Goal: Information Seeking & Learning: Learn about a topic

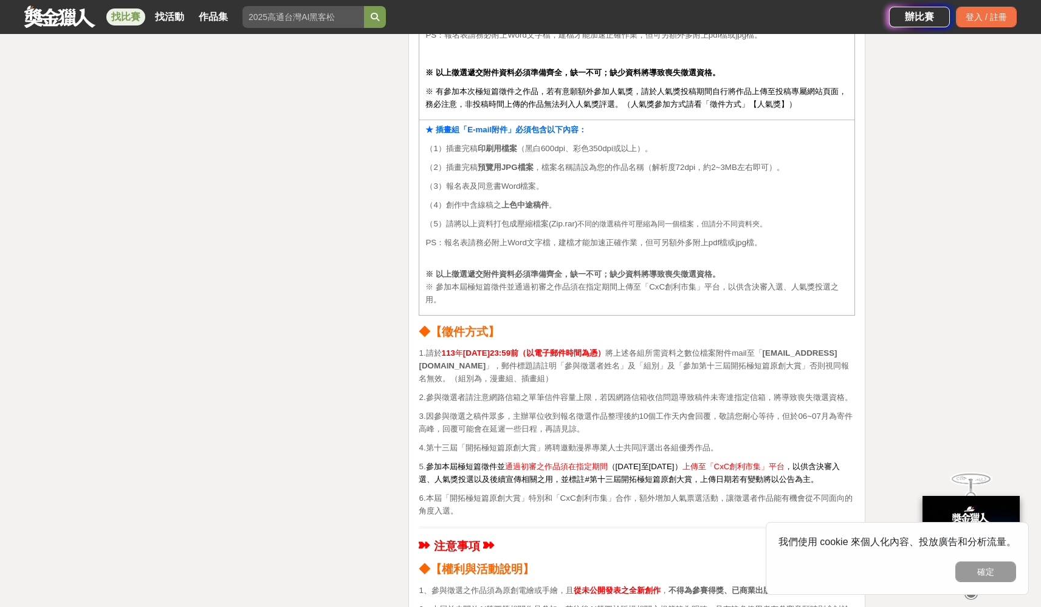
scroll to position [2670, 0]
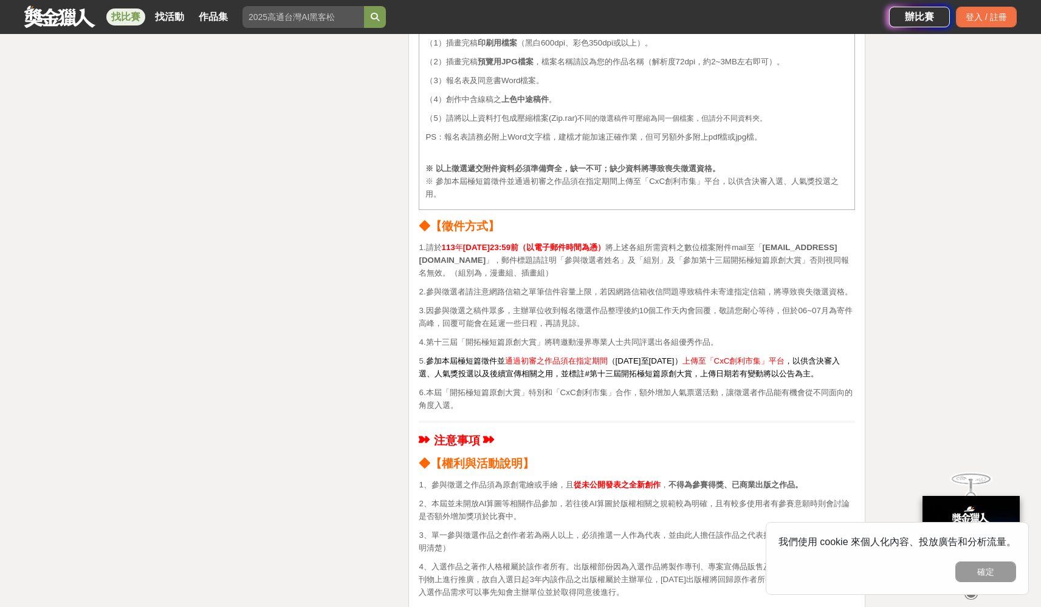
drag, startPoint x: 454, startPoint y: 292, endPoint x: 567, endPoint y: 310, distance: 115.0
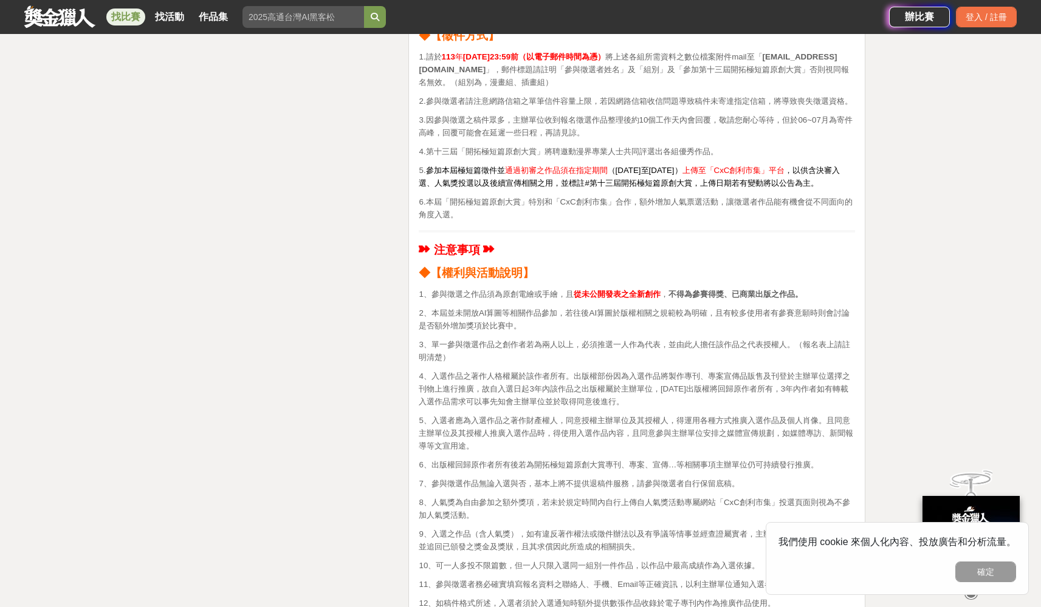
scroll to position [2763, 0]
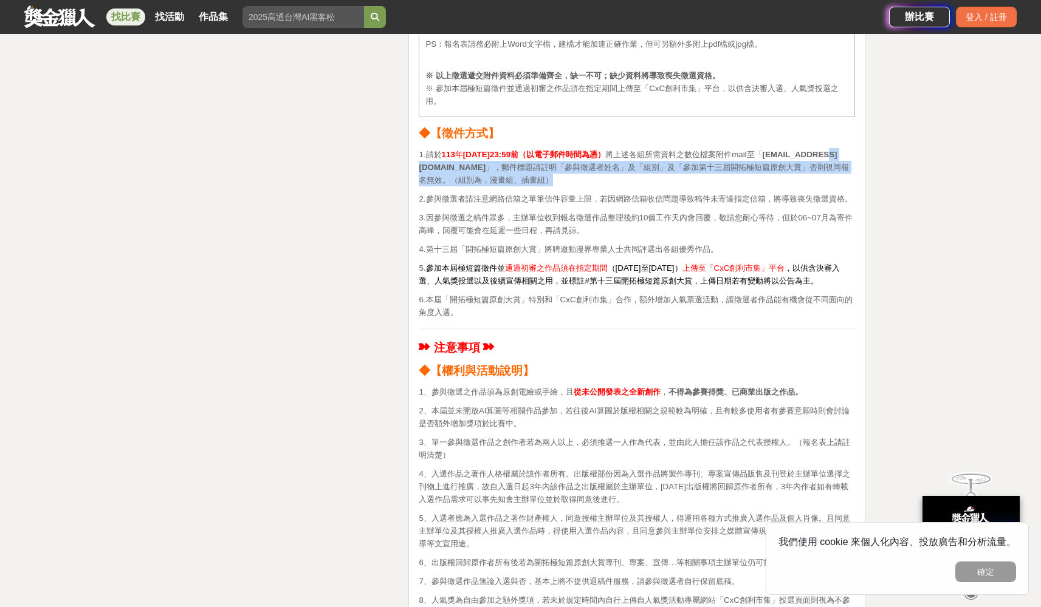
drag, startPoint x: 448, startPoint y: 165, endPoint x: 586, endPoint y: 177, distance: 137.8
click at [586, 177] on p "1.請於 [DATE]23:59前（以電子郵件時間為憑） 將上述各組所需資料之數位檔案附件mail至「 [EMAIL_ADDRESS][DOMAIN_NAME…" at bounding box center [637, 167] width 436 height 38
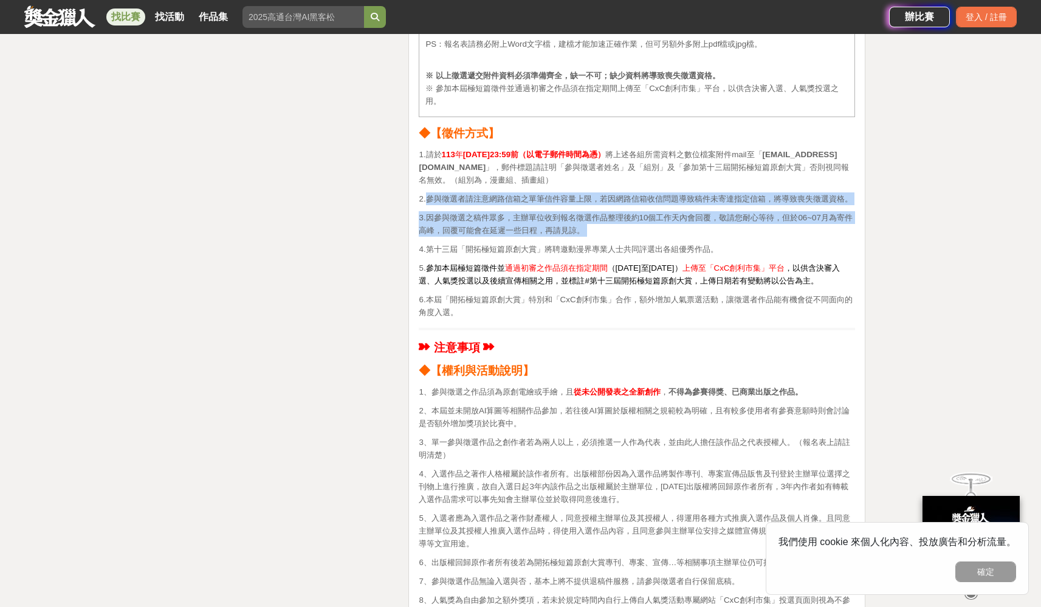
drag, startPoint x: 428, startPoint y: 190, endPoint x: 680, endPoint y: 245, distance: 258.1
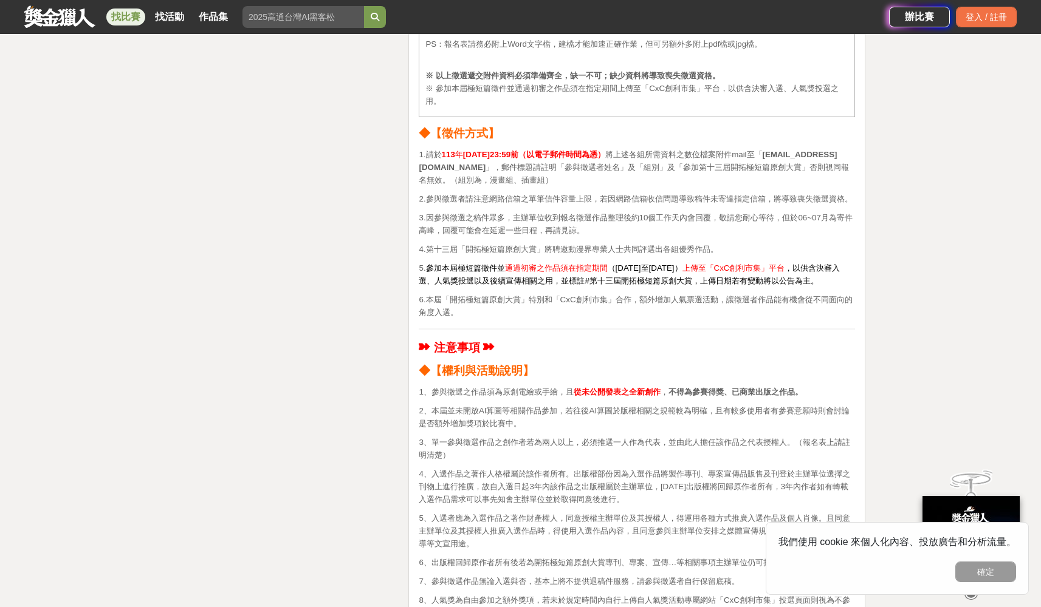
click at [669, 269] on p "5. 參加本屆極短篇徵件並 通過初審之作品須在指定期間 （[DATE]至[DATE]） 上傳至「CxC創利市集」平台 ，以供含決審入選、人氣獎投選以及後續宣傳…" at bounding box center [637, 275] width 436 height 26
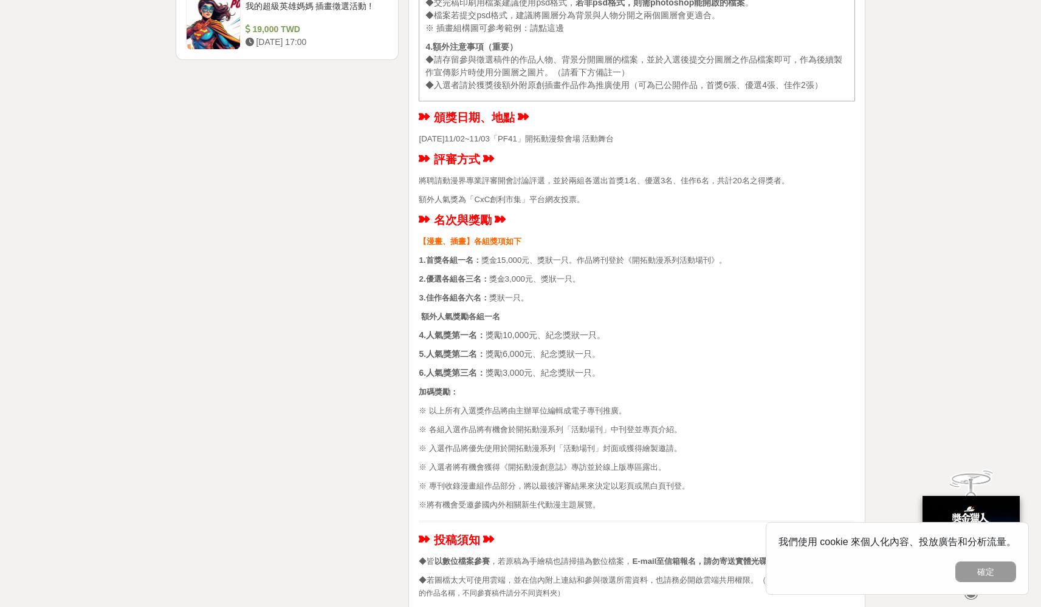
scroll to position [0, 0]
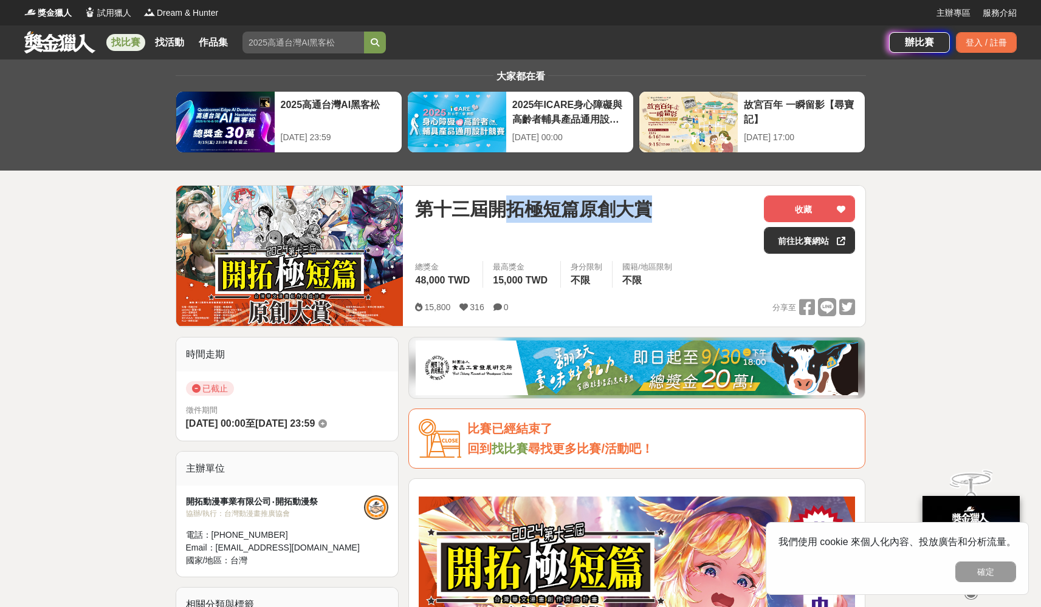
drag, startPoint x: 509, startPoint y: 205, endPoint x: 655, endPoint y: 211, distance: 146.6
click at [655, 211] on div "第十三屆開拓極短篇原創大賞" at bounding box center [584, 209] width 339 height 27
copy span "拓極短篇原創大賞"
click at [311, 43] on input "search" at bounding box center [302, 43] width 121 height 22
paste input "拓極短篇原創大賞"
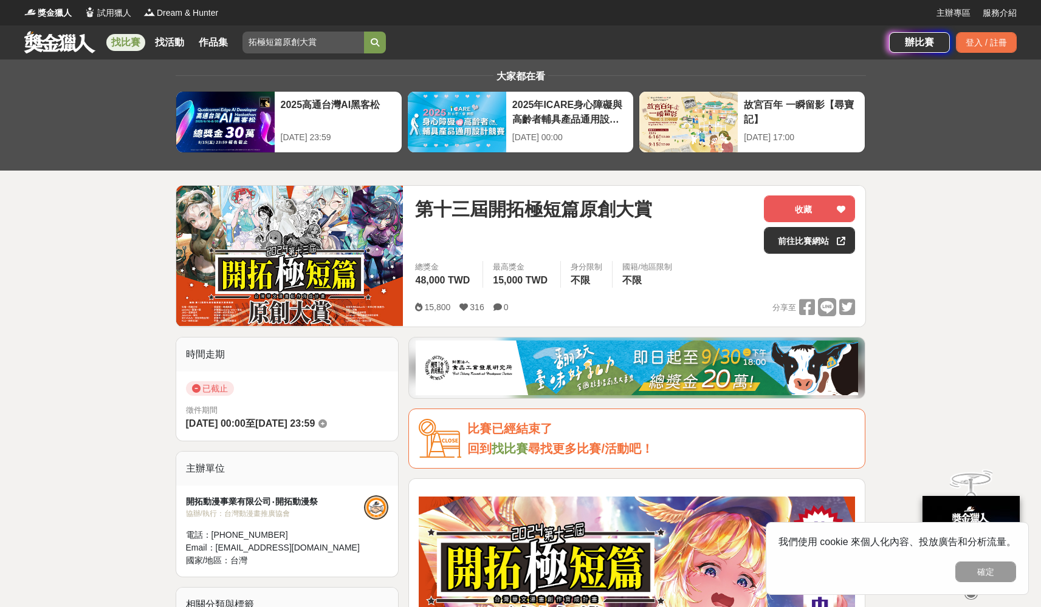
type input "拓極短篇原創大賞"
click at [373, 42] on icon "submit" at bounding box center [375, 42] width 9 height 9
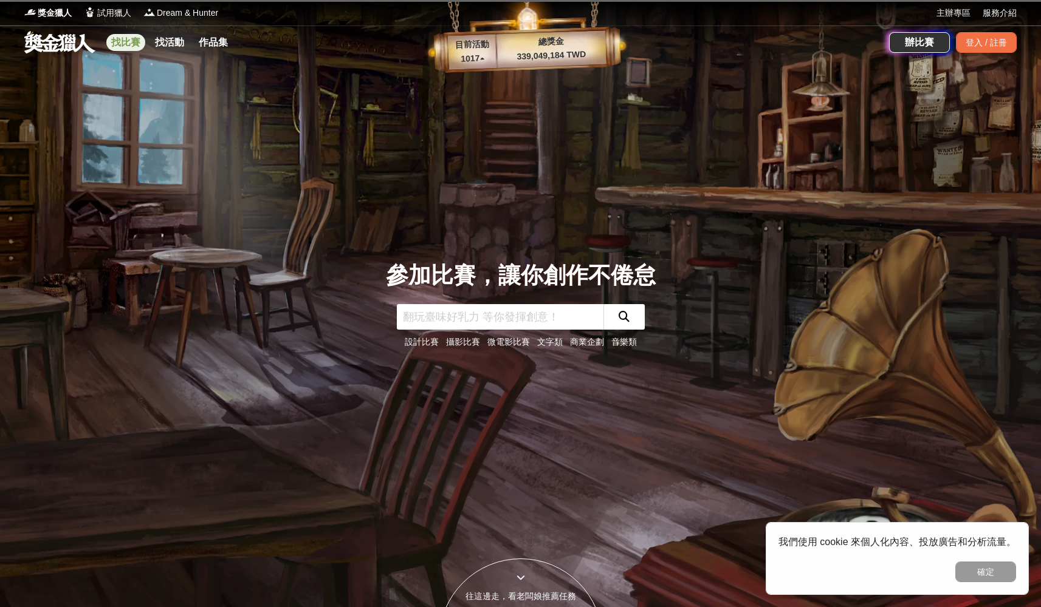
click at [119, 49] on link "找比賽" at bounding box center [125, 42] width 39 height 17
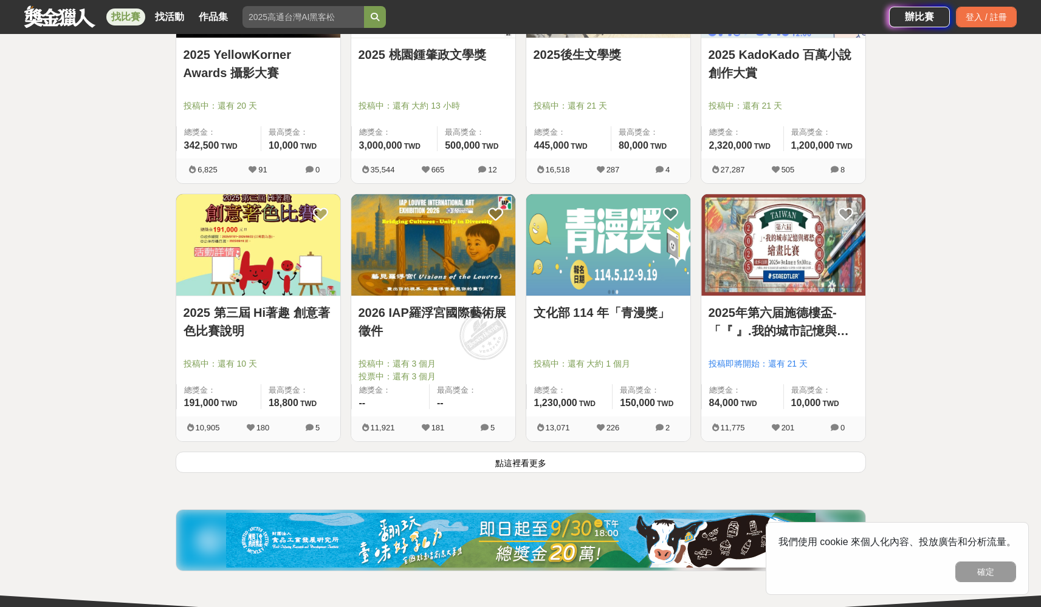
scroll to position [1551, 0]
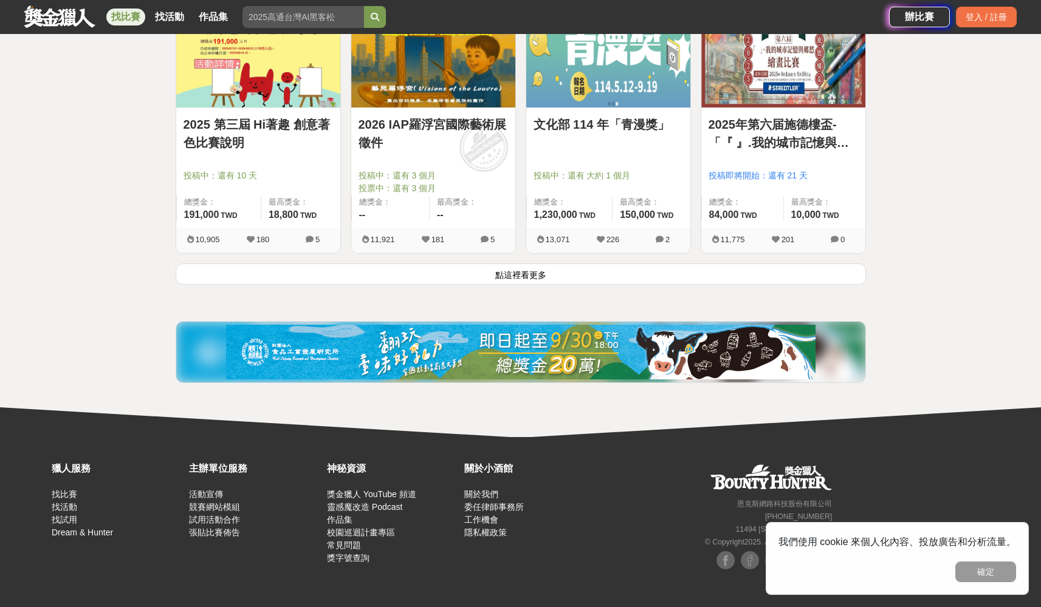
click at [714, 281] on button "點這裡看更多" at bounding box center [521, 274] width 690 height 21
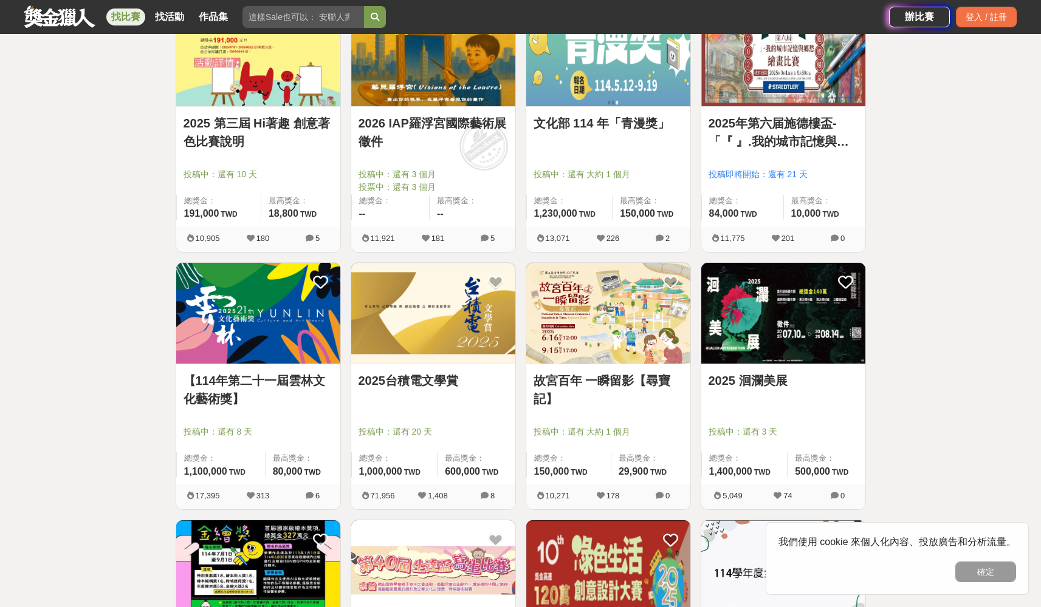
click at [829, 351] on img at bounding box center [783, 313] width 164 height 101
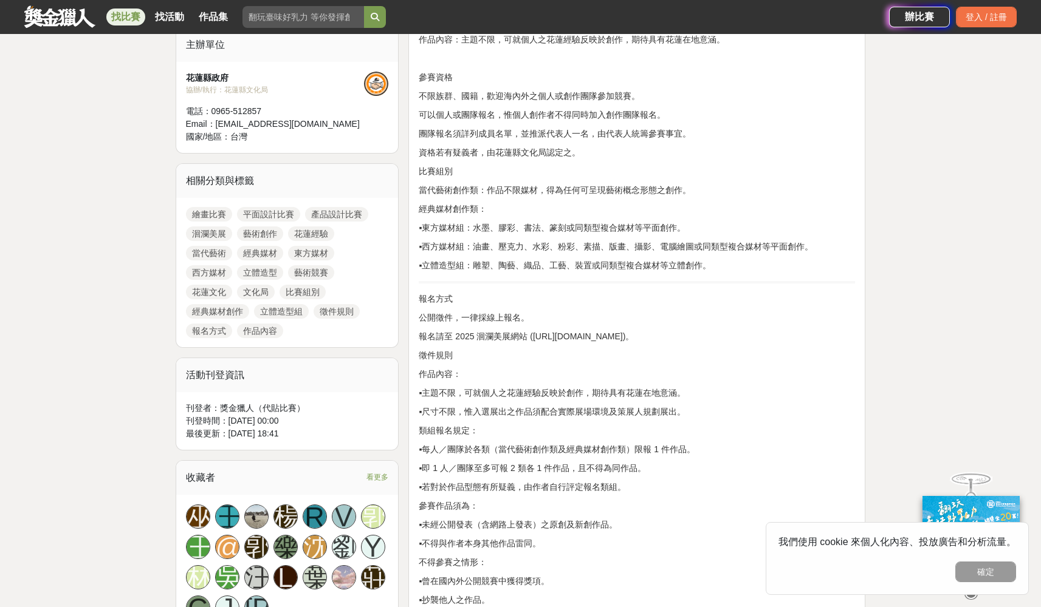
scroll to position [812, 0]
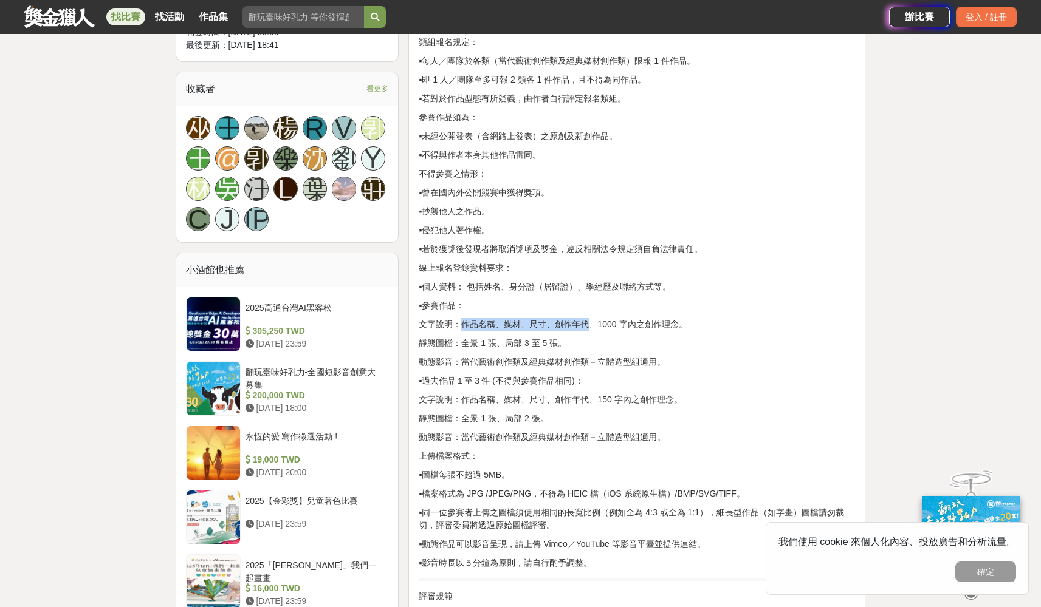
drag, startPoint x: 464, startPoint y: 324, endPoint x: 611, endPoint y: 323, distance: 146.4
click at [605, 323] on p "文字說明：作品名稱、媒材、尺寸、創作年代、1000 字內之創作理念。" at bounding box center [637, 324] width 436 height 13
click at [611, 323] on p "文字說明：作品名稱、媒材、尺寸、創作年代、1000 字內之創作理念。" at bounding box center [637, 324] width 436 height 13
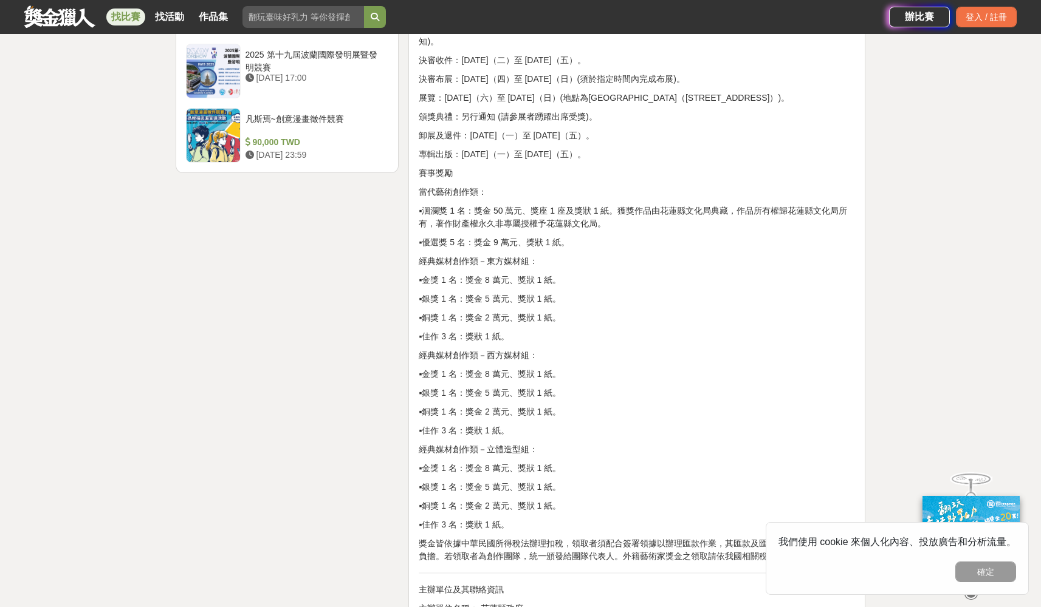
scroll to position [1611, 0]
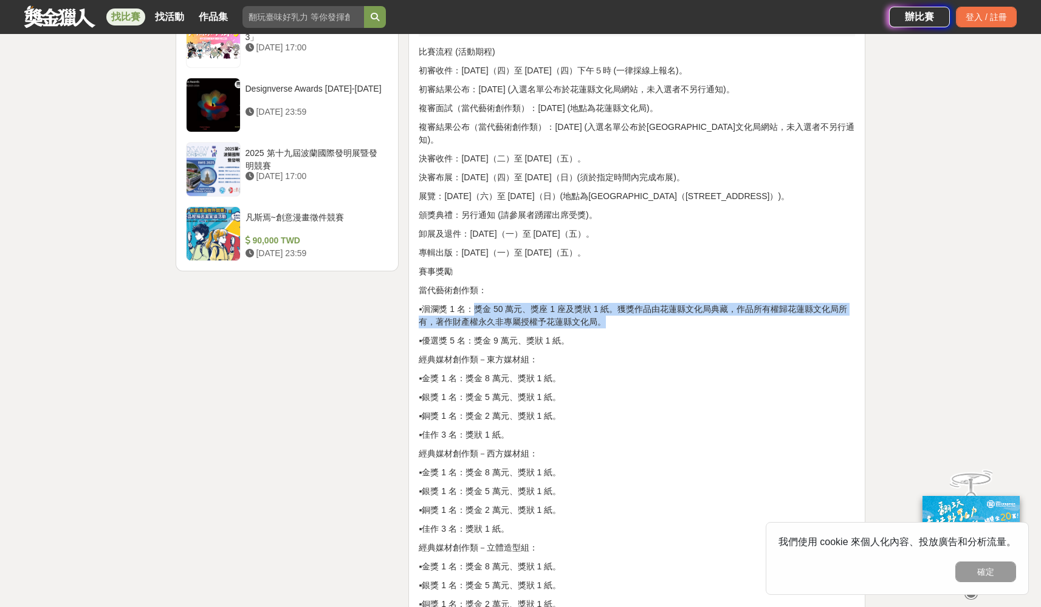
drag, startPoint x: 474, startPoint y: 297, endPoint x: 623, endPoint y: 303, distance: 149.5
click at [620, 303] on p "▪洄瀾獎 1 名：獎金 50 萬元、獎座 1 座及獎狀 1 紙。獲獎作品由花蓮縣文化局典藏，作品所有權歸花蓮縣文化局所有，著作財產權永久非專屬授權予花蓮縣文化…" at bounding box center [637, 316] width 436 height 26
click at [623, 303] on p "▪洄瀾獎 1 名：獎金 50 萬元、獎座 1 座及獎狀 1 紙。獲獎作品由花蓮縣文化局典藏，作品所有權歸花蓮縣文化局所有，著作財產權永久非專屬授權予花蓮縣文化…" at bounding box center [637, 316] width 436 height 26
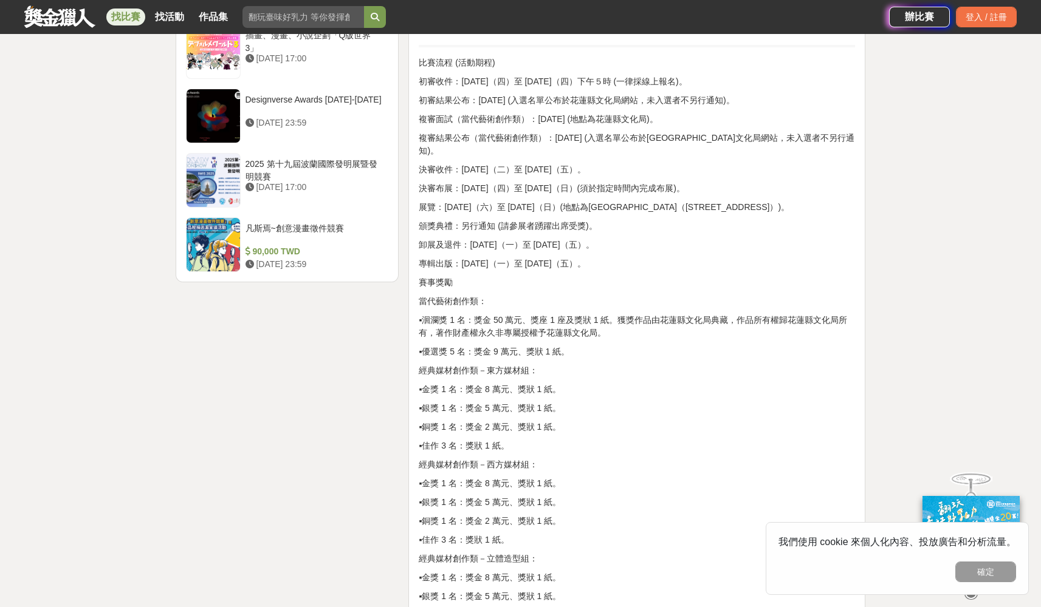
scroll to position [1578, 0]
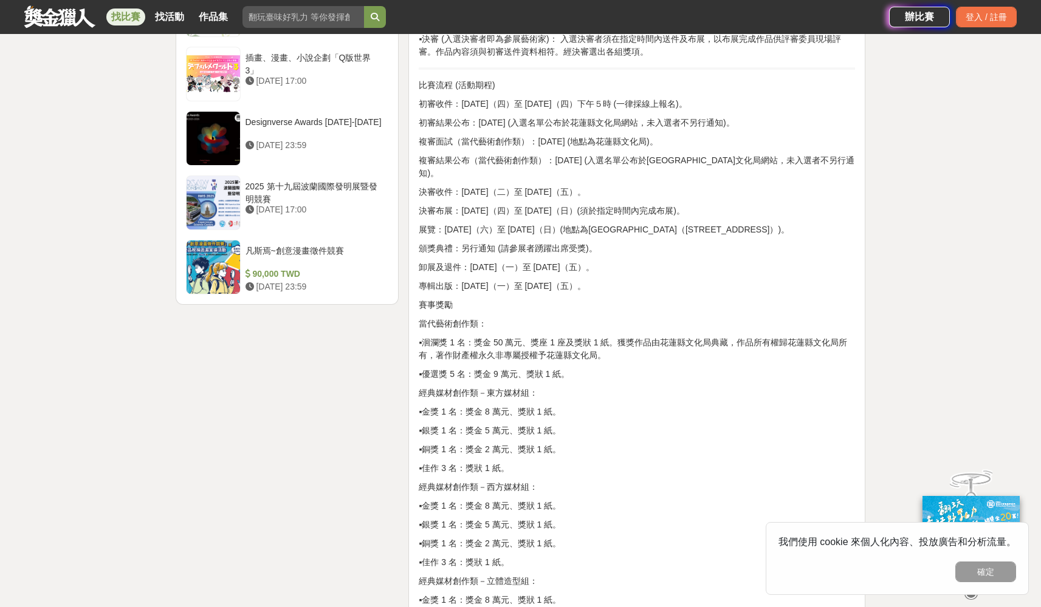
drag, startPoint x: 460, startPoint y: 147, endPoint x: 580, endPoint y: 210, distance: 135.6
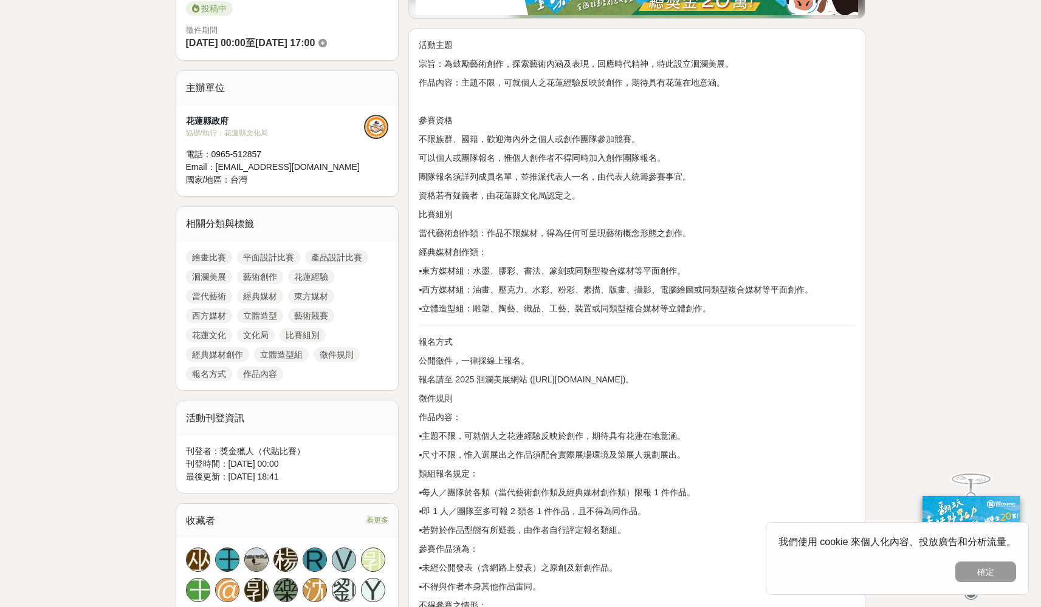
scroll to position [0, 0]
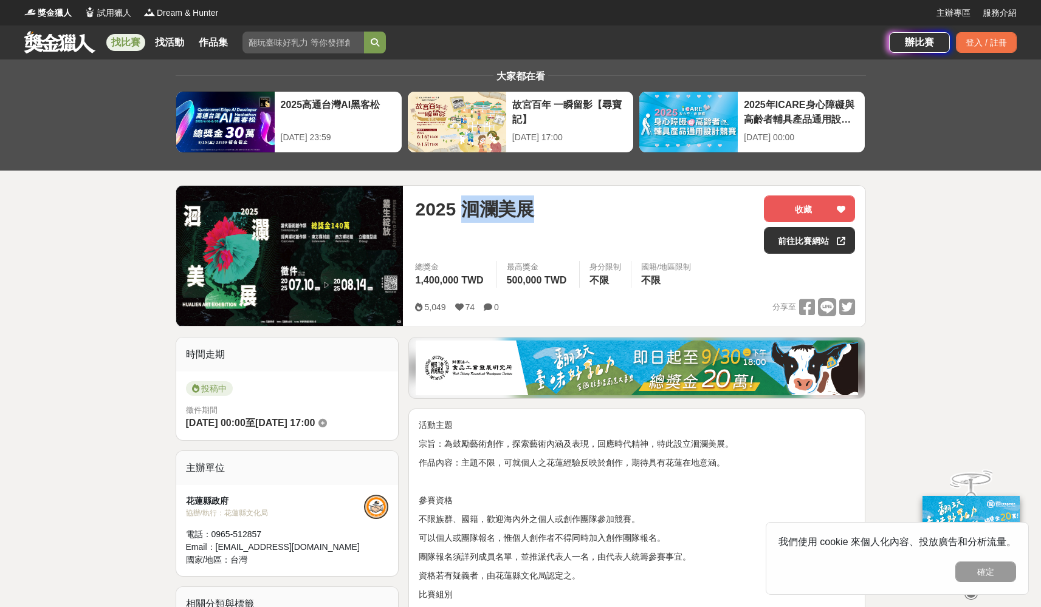
drag, startPoint x: 465, startPoint y: 204, endPoint x: 576, endPoint y: 200, distance: 111.2
click at [576, 200] on div "2025 洄瀾美展" at bounding box center [584, 209] width 339 height 27
copy span "洄瀾美展"
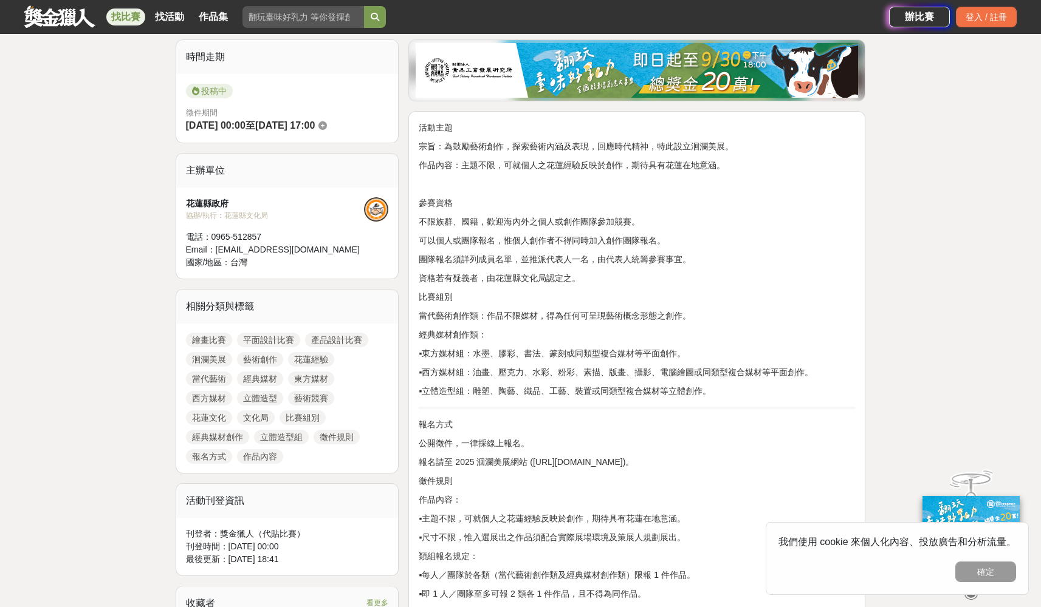
scroll to position [400, 0]
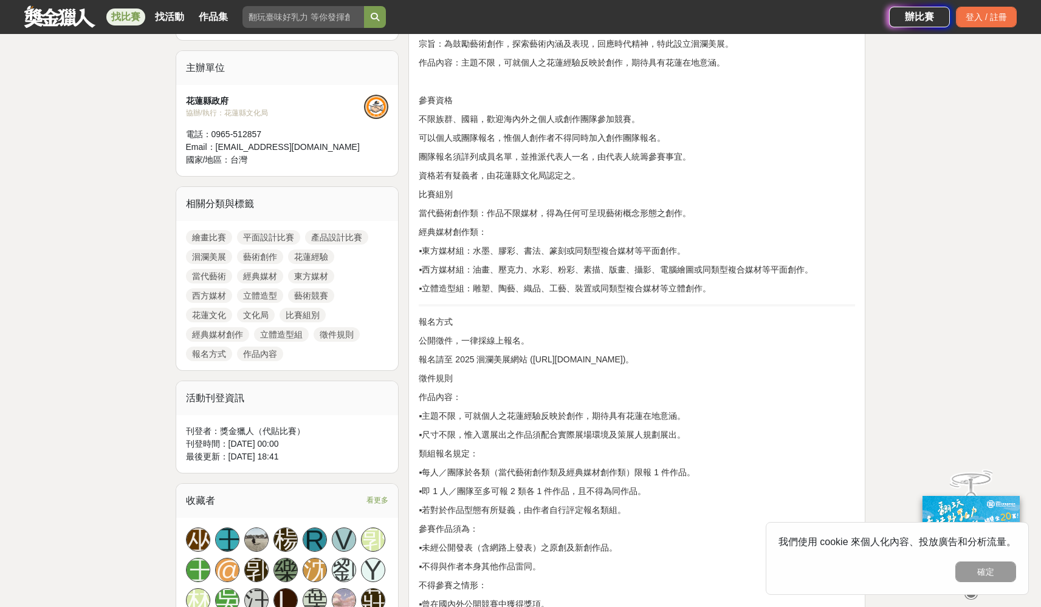
drag, startPoint x: 533, startPoint y: 361, endPoint x: 665, endPoint y: 361, distance: 132.4
click at [665, 361] on p "報名請至 2025 洄瀾美展網站 (https://www.hccc.gov.tw/hualienart/)。" at bounding box center [637, 360] width 436 height 13
copy p "https://www.hccc.gov.tw/hualienart/"
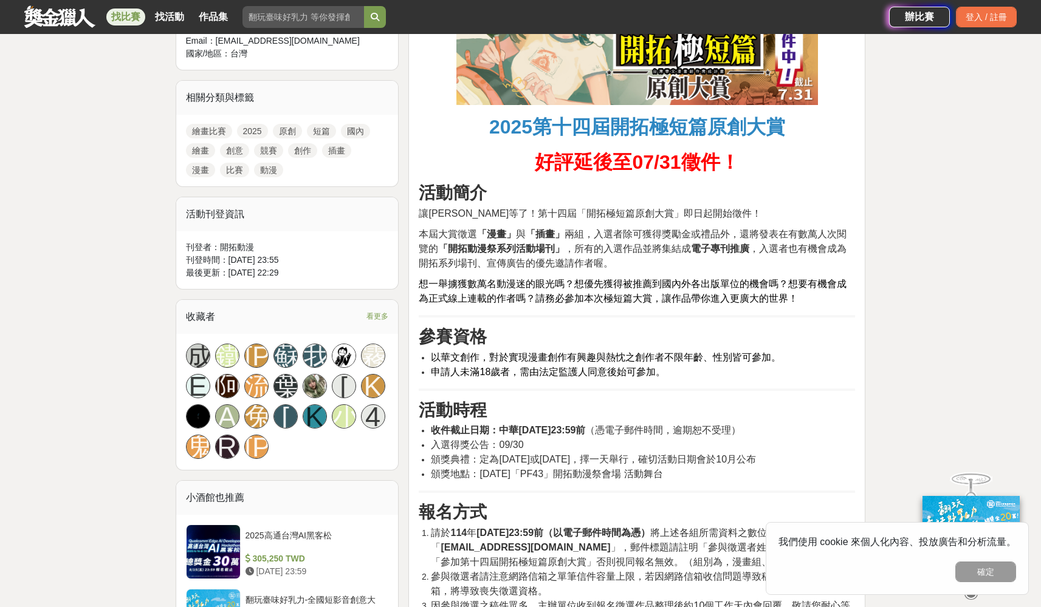
scroll to position [778, 0]
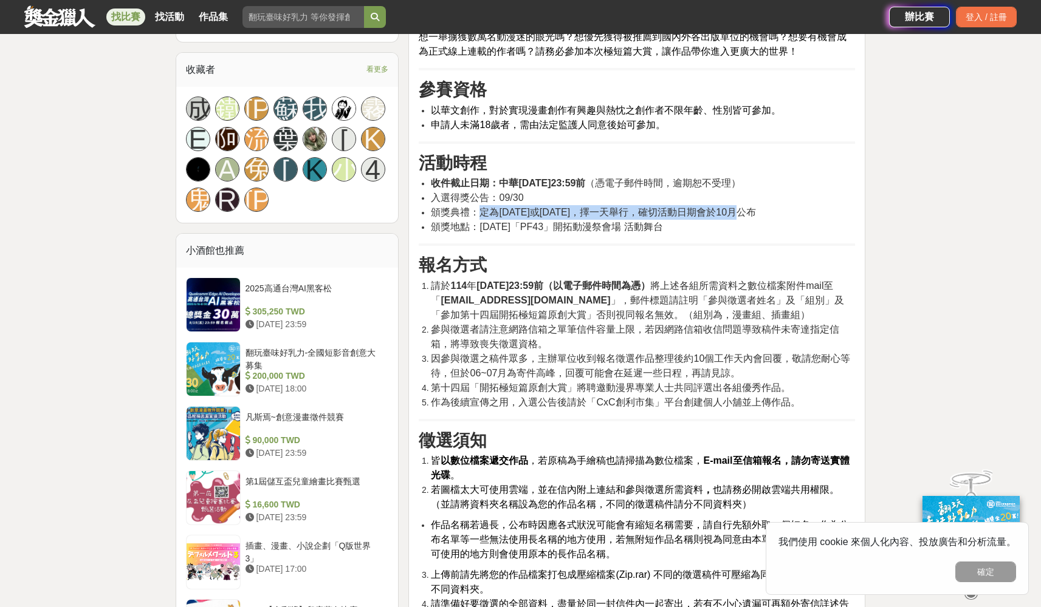
drag, startPoint x: 476, startPoint y: 209, endPoint x: 631, endPoint y: 218, distance: 155.2
click at [631, 218] on li "頒獎典禮：定為[DATE]或[DATE]，擇一天舉行，確切活動日期會於10月公布" at bounding box center [643, 212] width 424 height 15
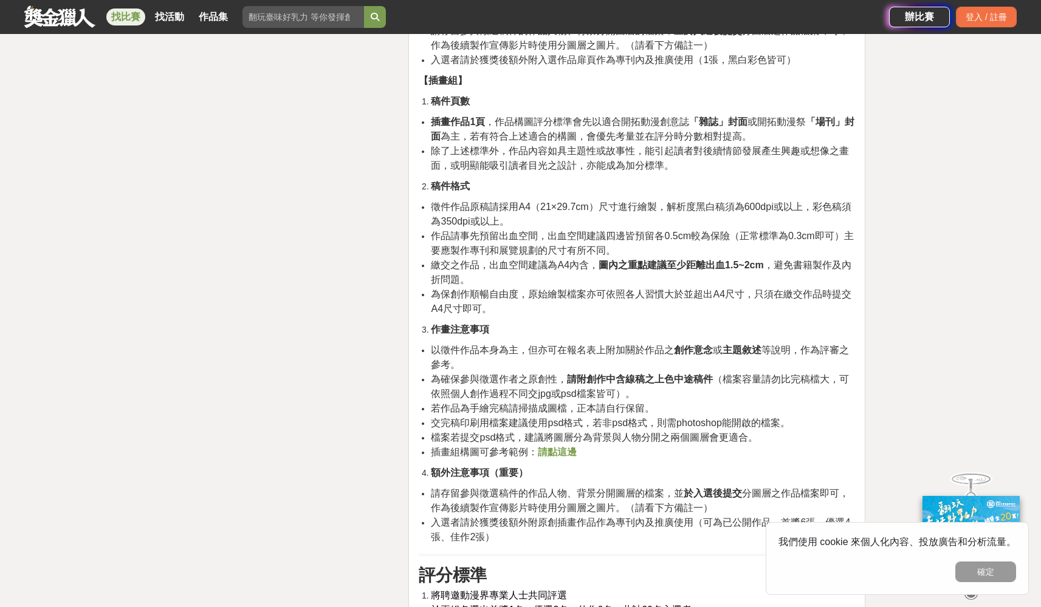
scroll to position [2752, 0]
